Goal: Navigation & Orientation: Find specific page/section

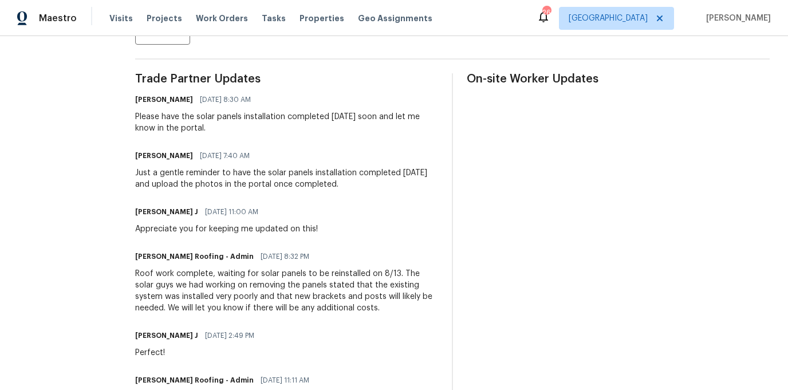
scroll to position [311, 0]
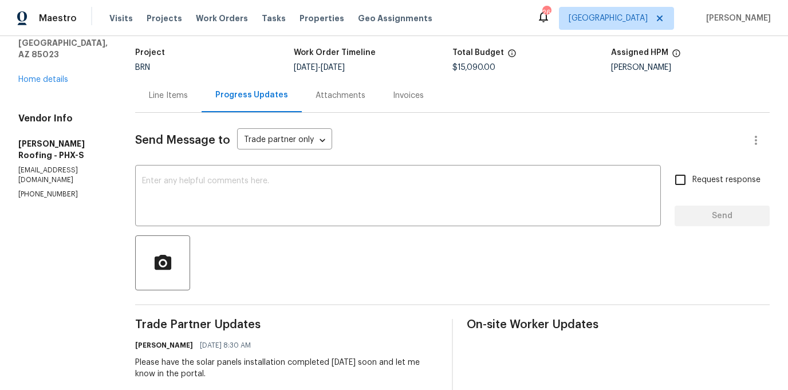
scroll to position [48, 0]
